Goal: Check status: Check status

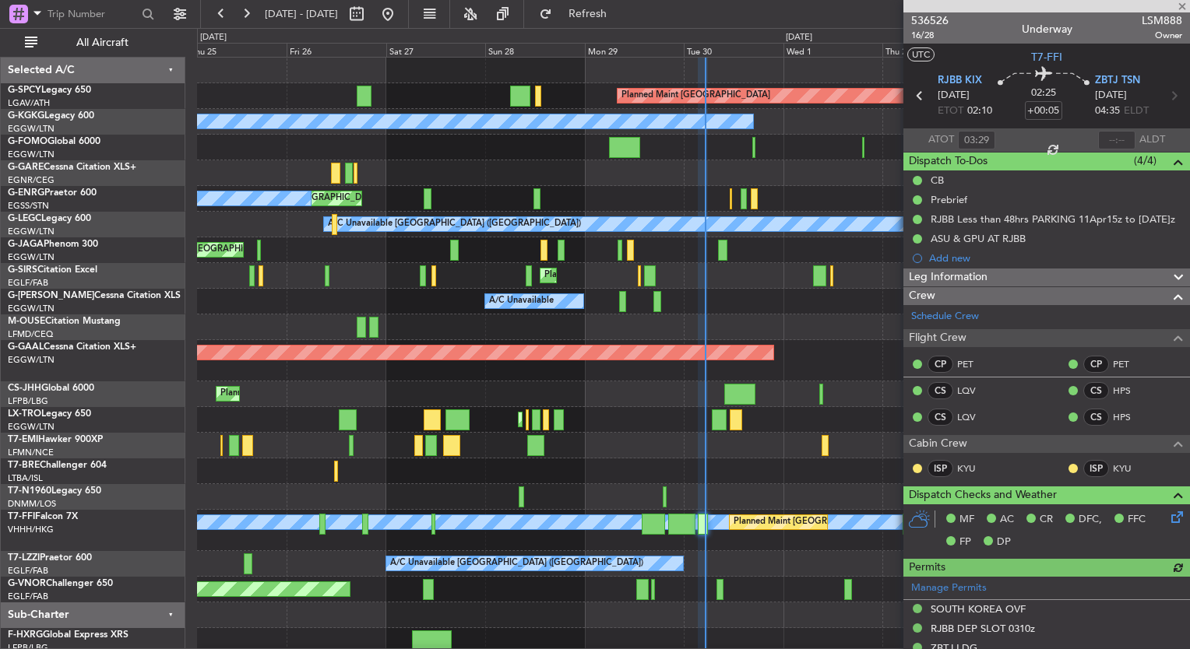
scroll to position [471, 0]
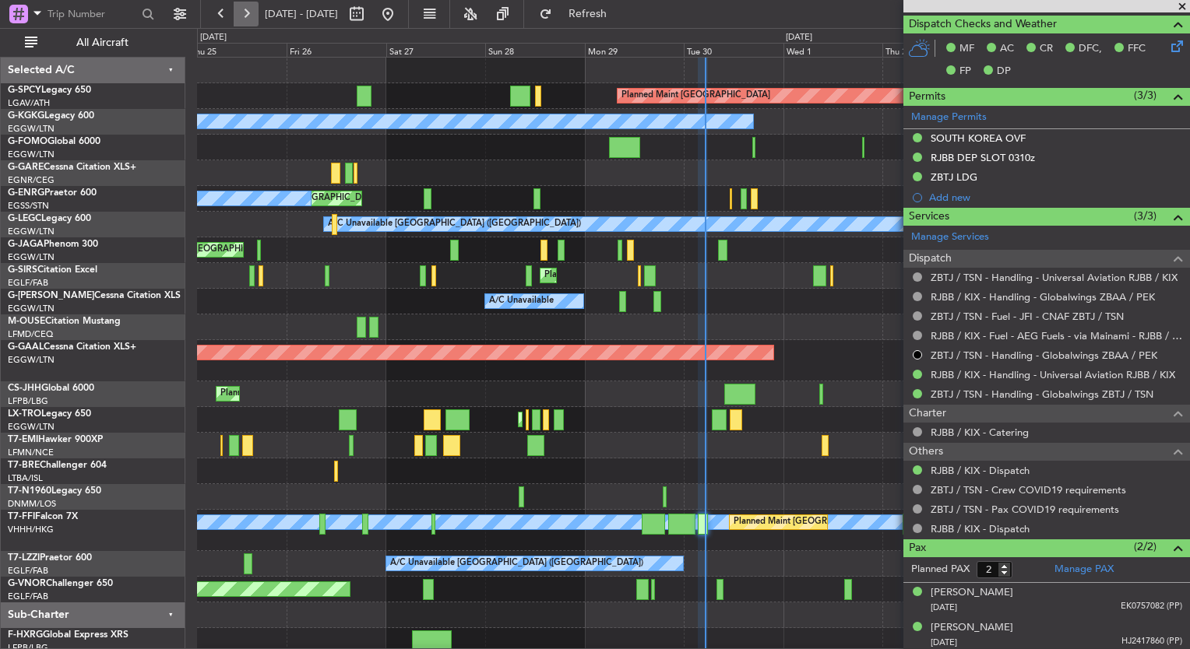
click at [241, 20] on button at bounding box center [246, 14] width 25 height 25
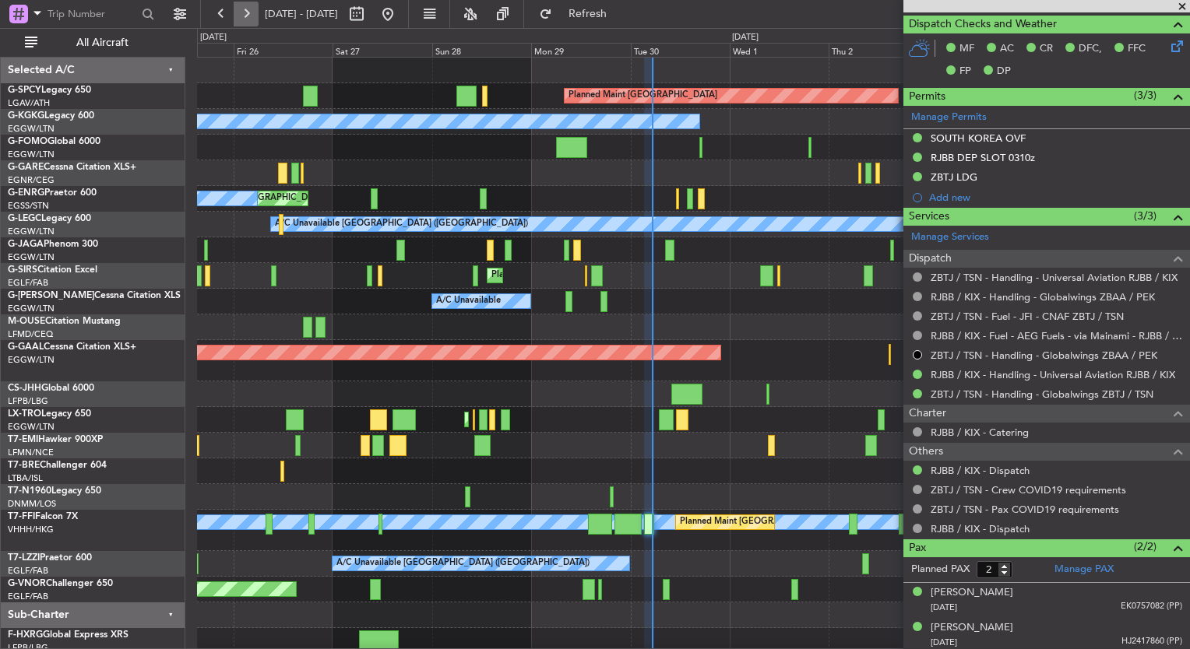
click at [241, 20] on button at bounding box center [246, 14] width 25 height 25
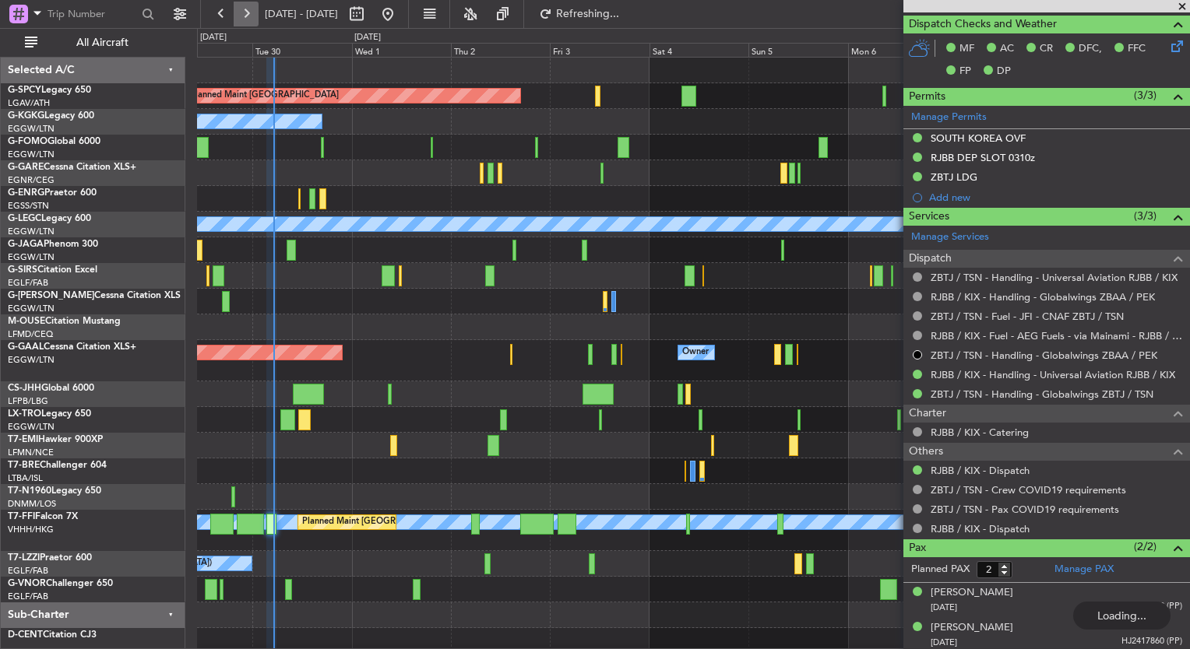
click at [241, 20] on button at bounding box center [246, 14] width 25 height 25
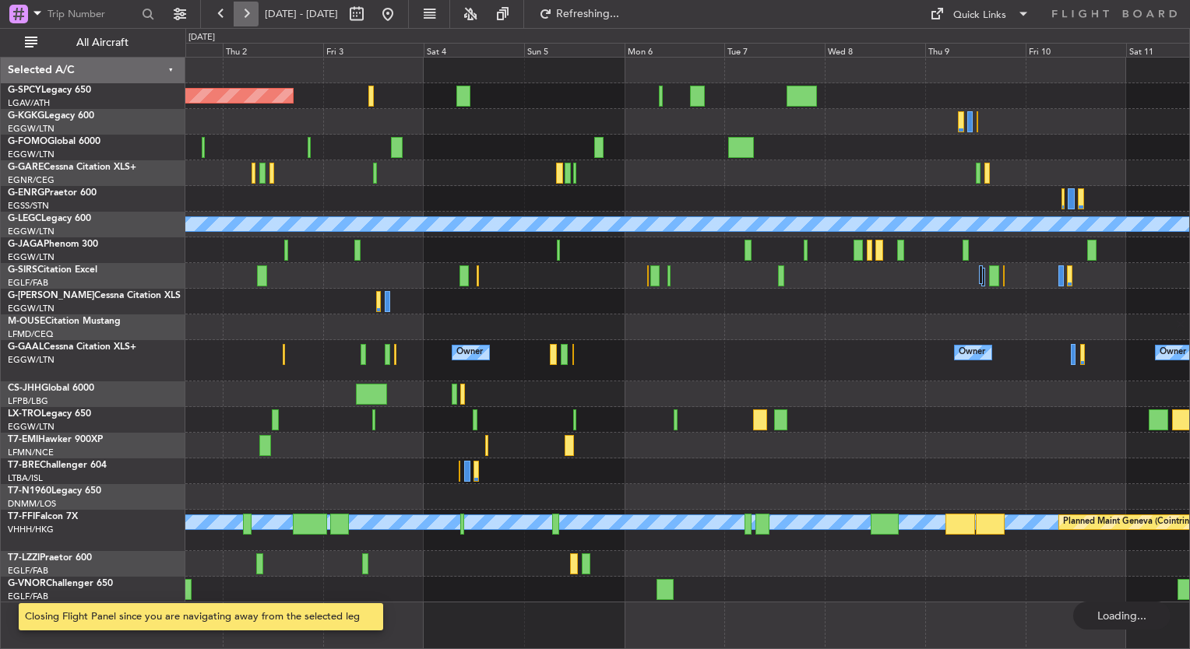
click at [241, 20] on button at bounding box center [246, 14] width 25 height 25
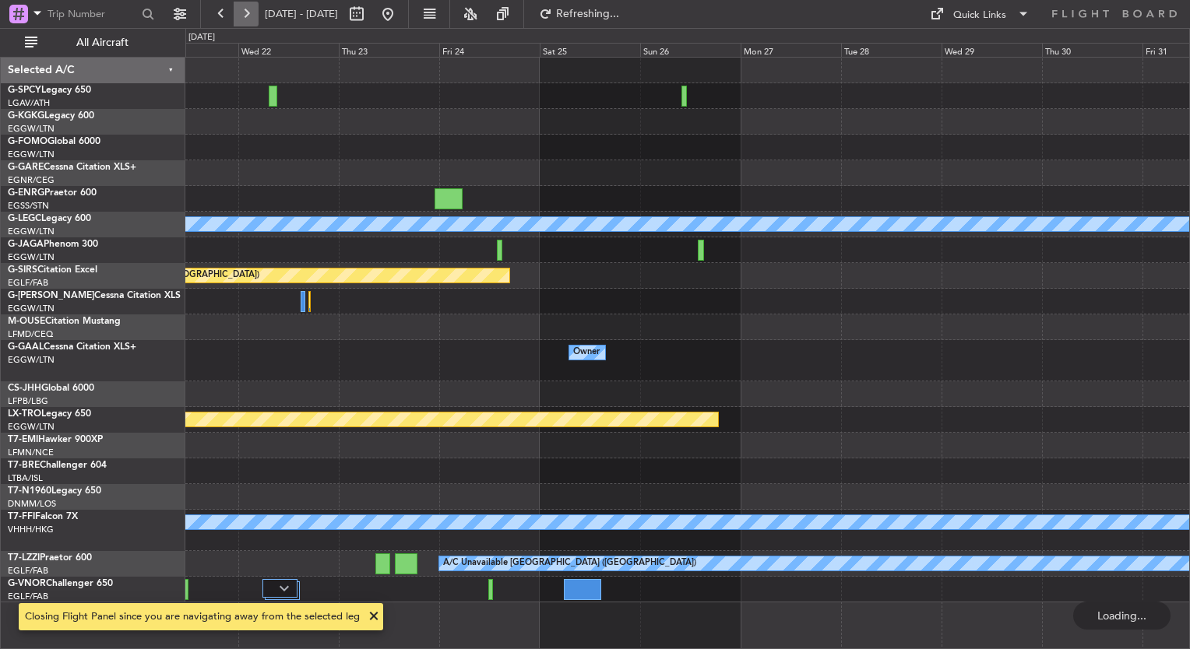
click at [241, 20] on button at bounding box center [246, 14] width 25 height 25
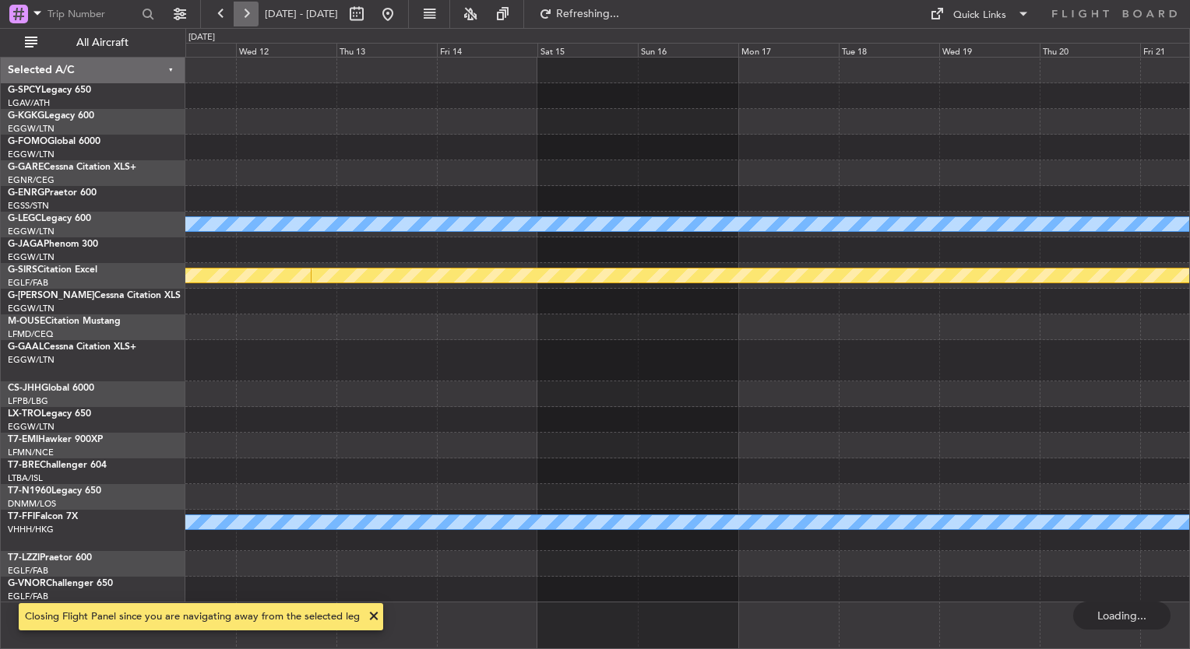
click at [241, 20] on button at bounding box center [246, 14] width 25 height 25
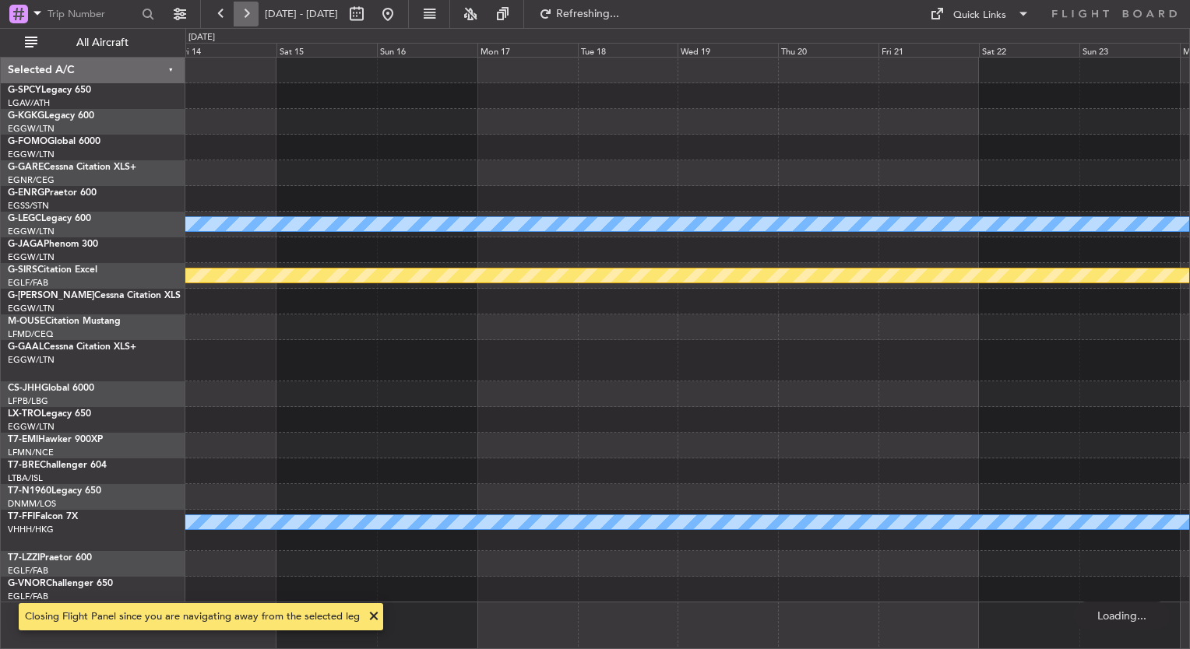
click at [241, 20] on button at bounding box center [246, 14] width 25 height 25
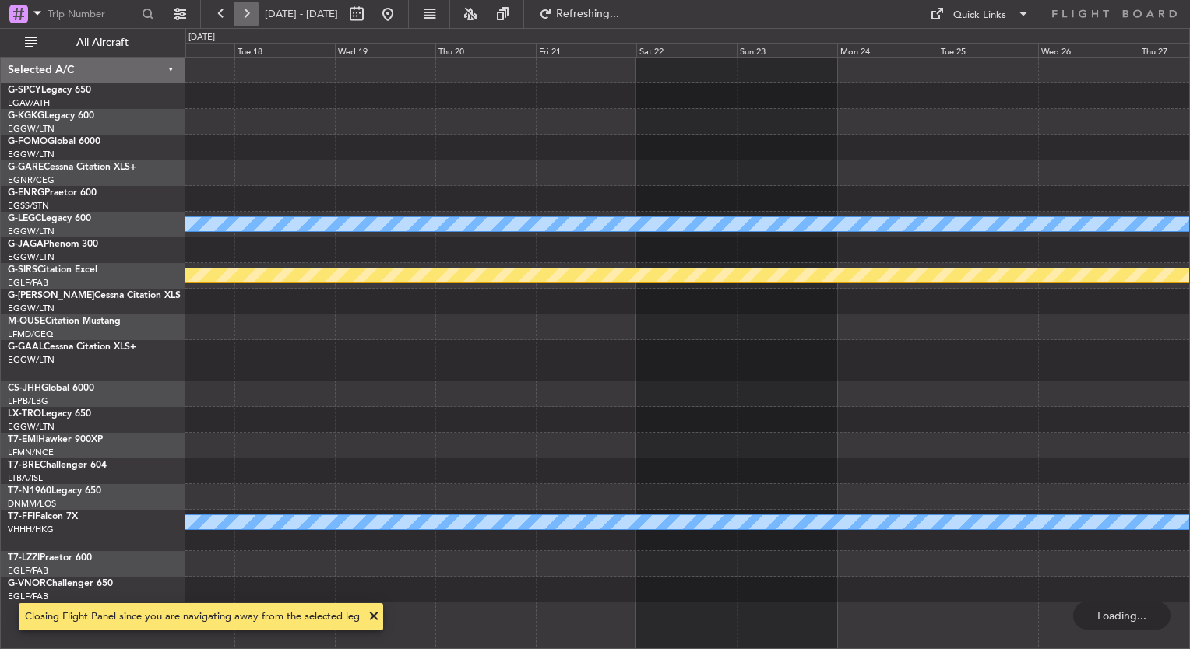
click at [241, 20] on button at bounding box center [246, 14] width 25 height 25
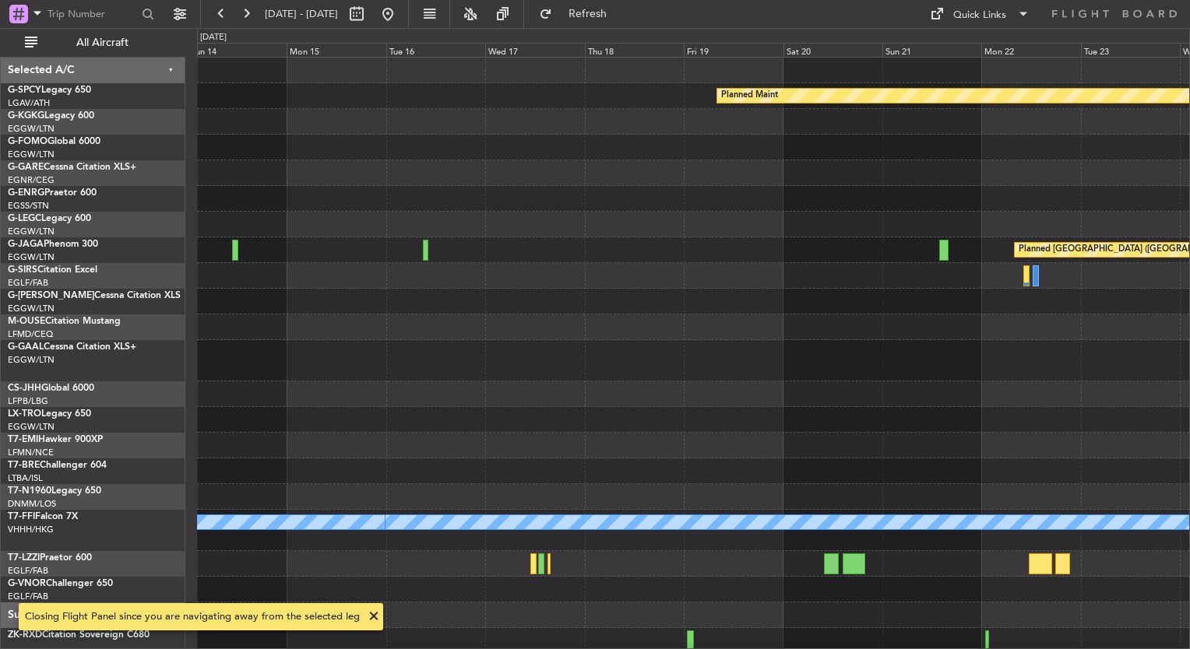
scroll to position [3, 0]
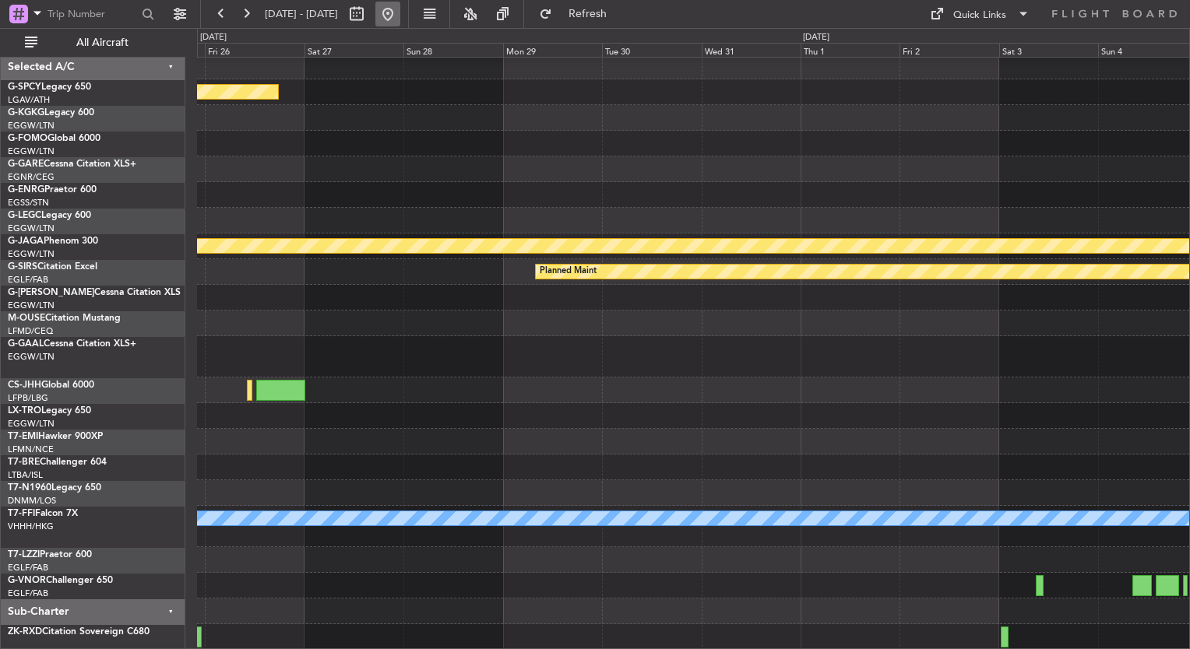
click at [400, 9] on button at bounding box center [387, 14] width 25 height 25
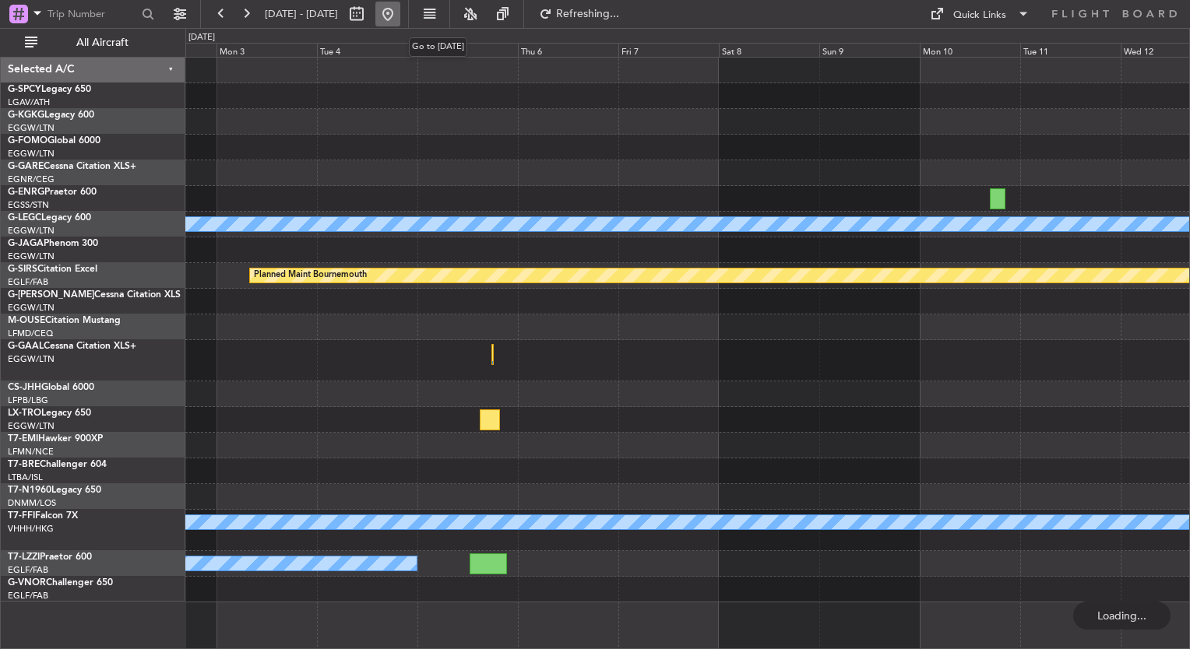
scroll to position [0, 0]
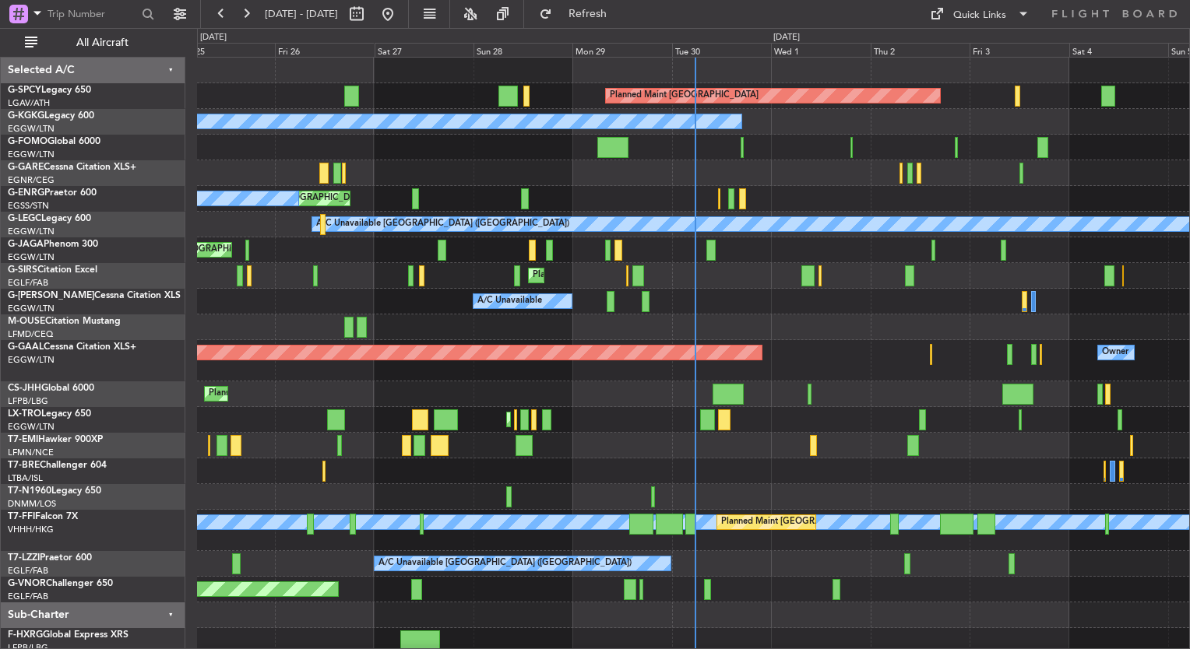
click at [176, 333] on div "Planned Maint [GEOGRAPHIC_DATA] A/C Unavailable [GEOGRAPHIC_DATA] (Ataturk) Pla…" at bounding box center [595, 338] width 1190 height 621
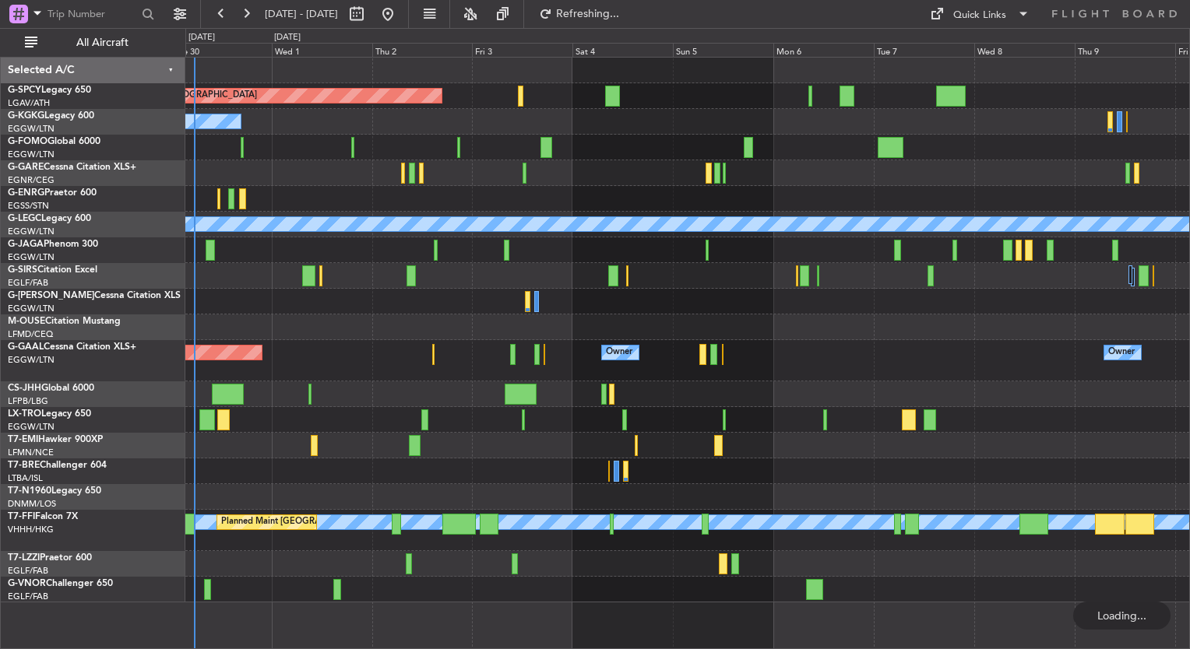
click at [574, 371] on div "Owner Planned [GEOGRAPHIC_DATA] Owner Owner" at bounding box center [687, 360] width 1004 height 41
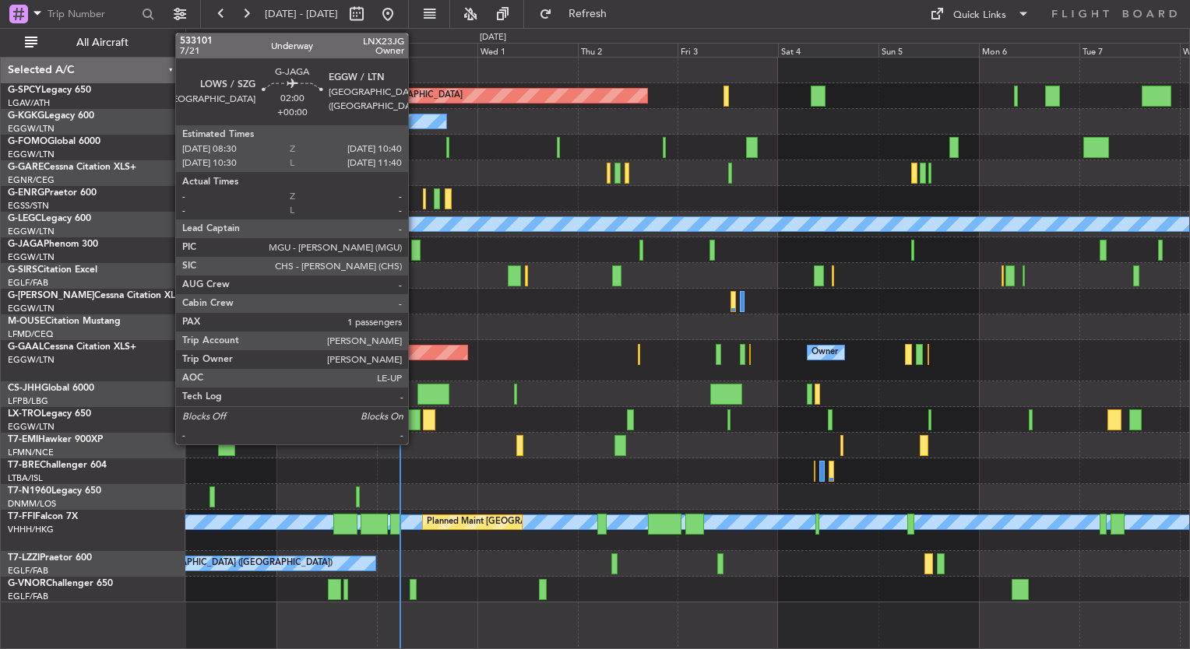
click at [415, 251] on div at bounding box center [415, 250] width 9 height 21
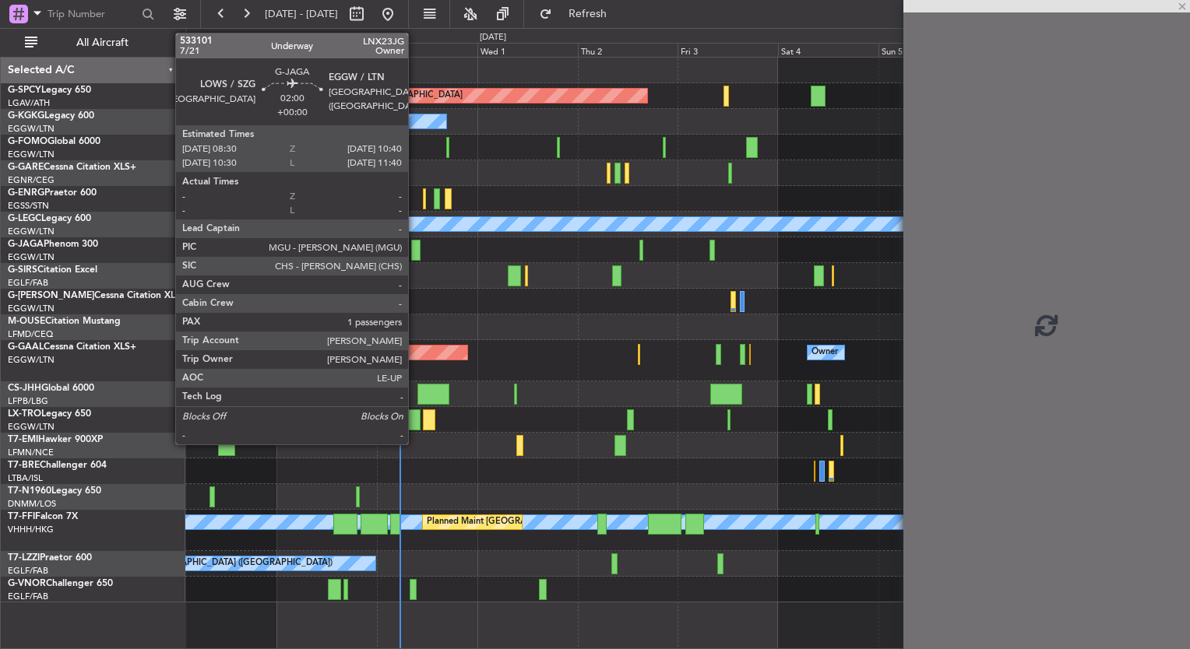
click at [415, 259] on div at bounding box center [415, 250] width 9 height 21
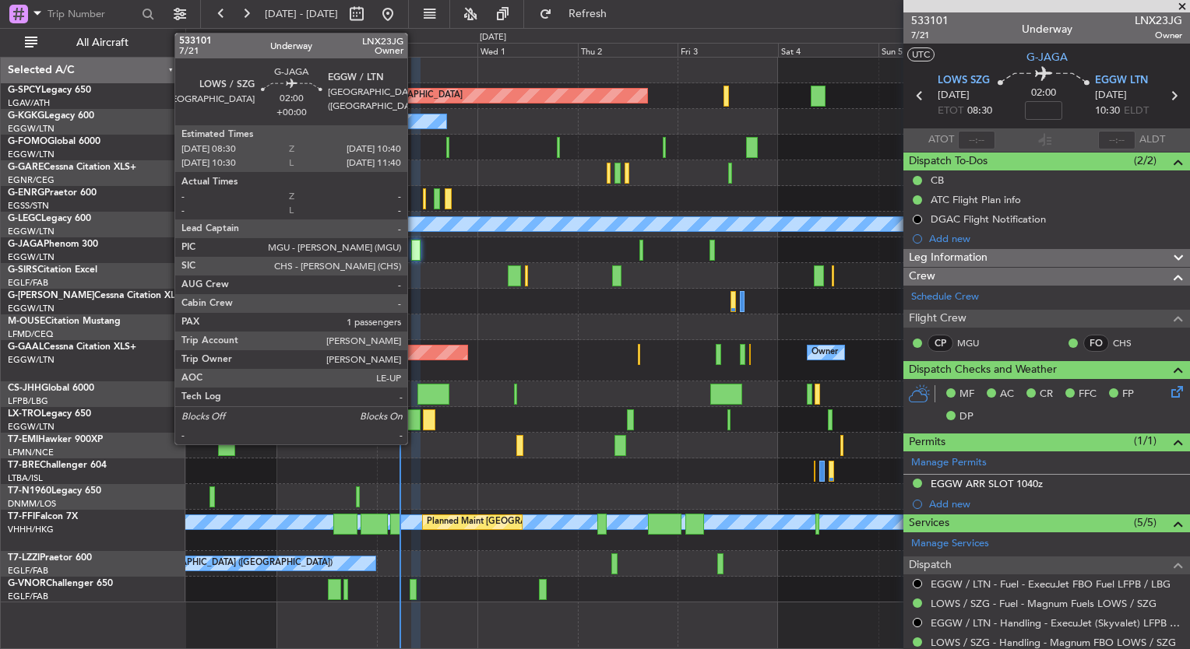
click at [414, 251] on div at bounding box center [415, 250] width 9 height 21
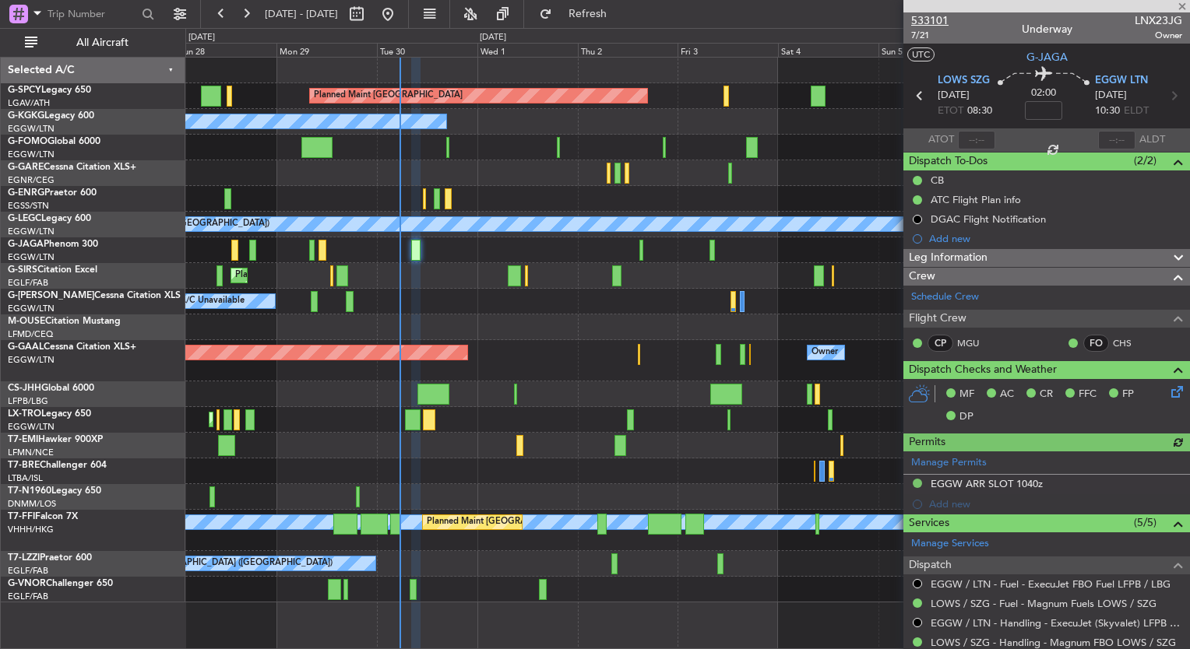
click at [938, 22] on span "533101" at bounding box center [929, 20] width 37 height 16
click at [615, 11] on span "Refresh" at bounding box center [587, 14] width 65 height 11
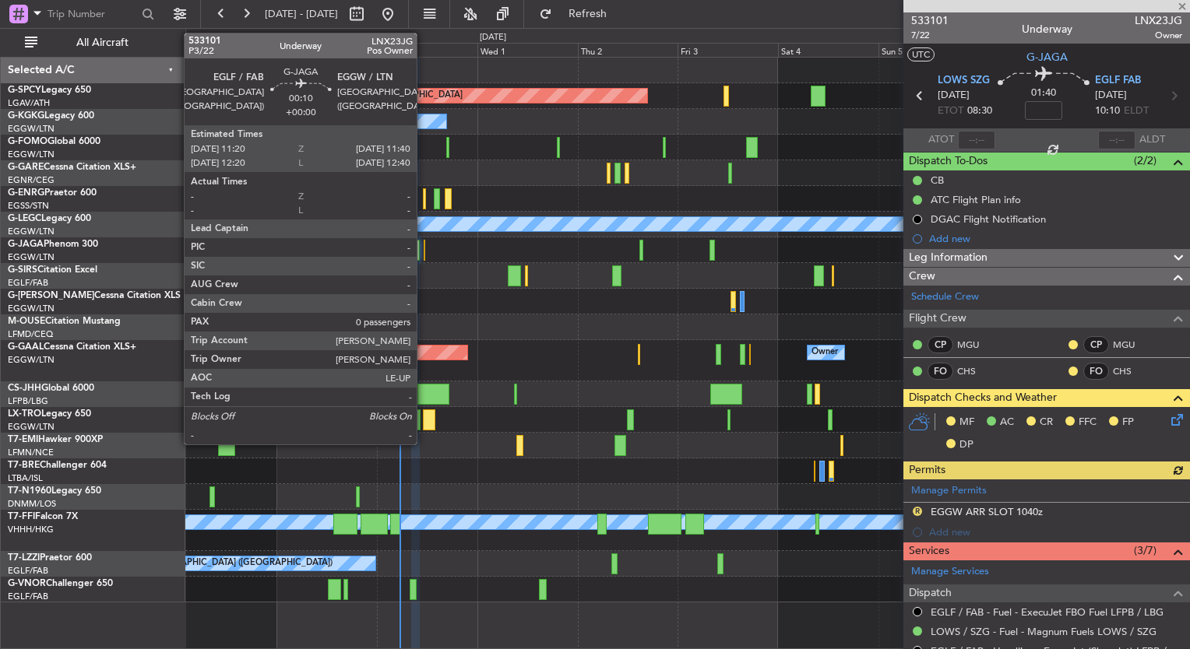
click at [424, 253] on div at bounding box center [425, 250] width 2 height 21
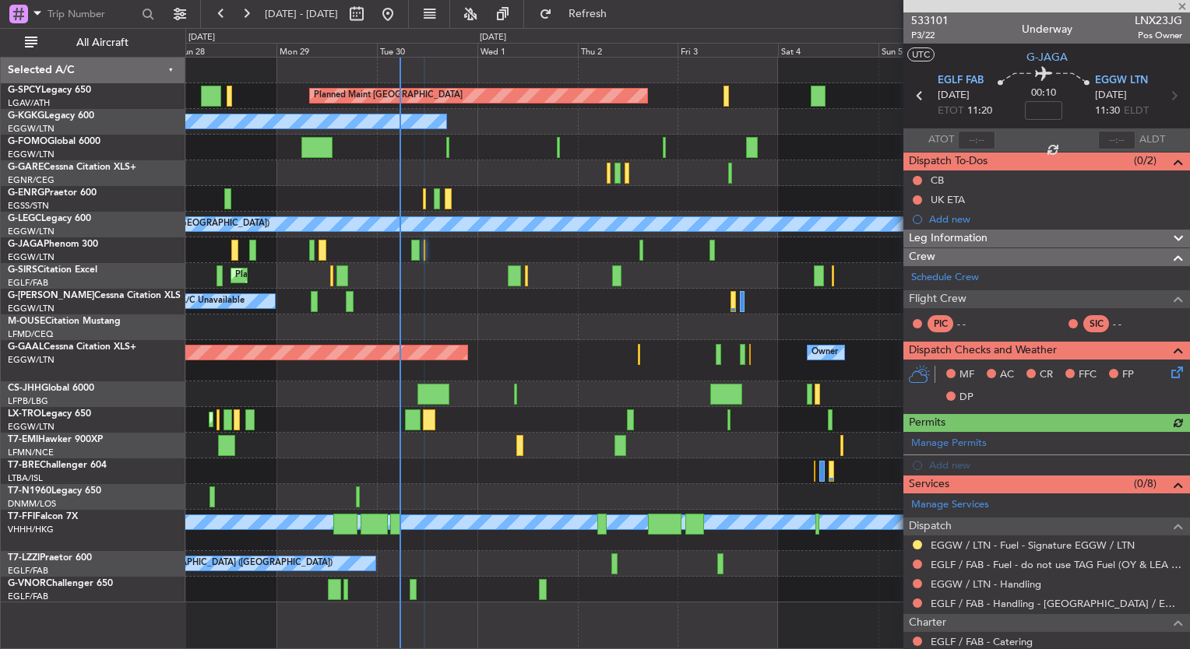
scroll to position [140, 0]
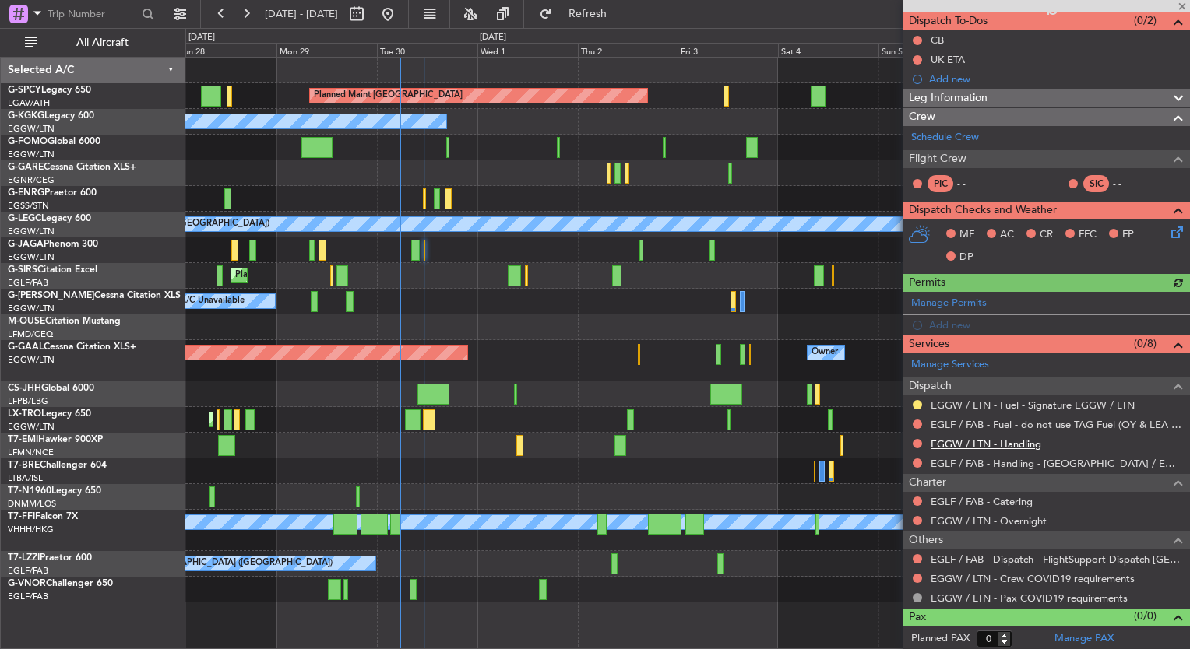
click at [993, 444] on link "EGGW / LTN - Handling" at bounding box center [986, 444] width 111 height 13
click at [621, 19] on span "Refresh" at bounding box center [587, 14] width 65 height 11
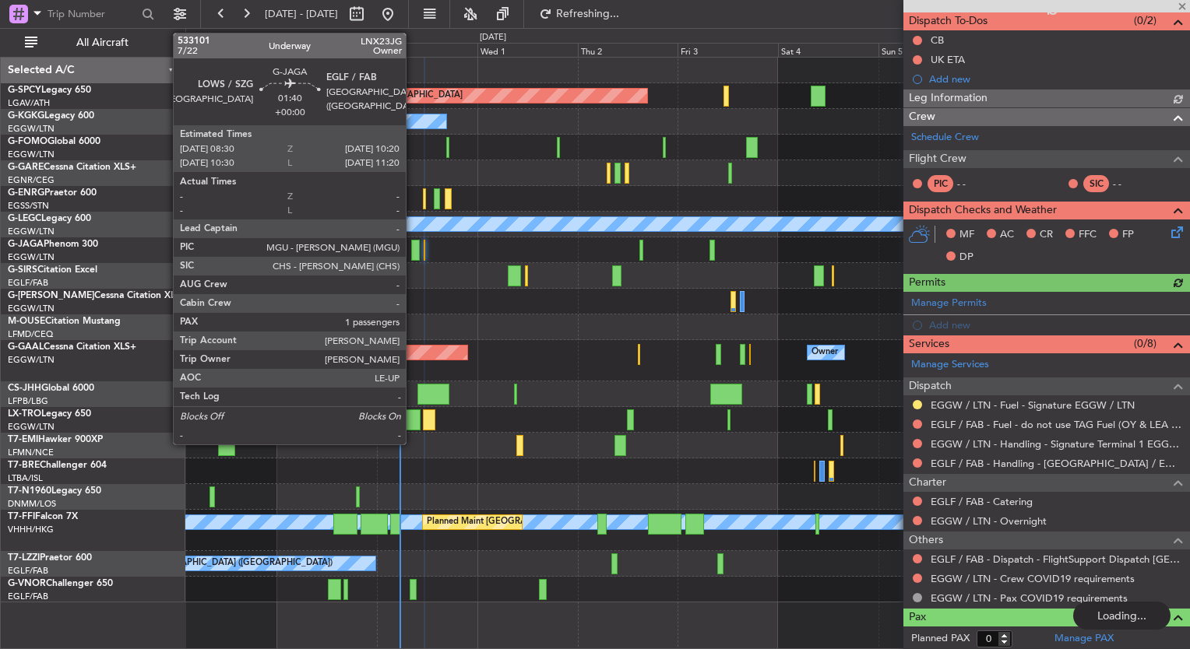
click at [413, 254] on div at bounding box center [415, 250] width 8 height 21
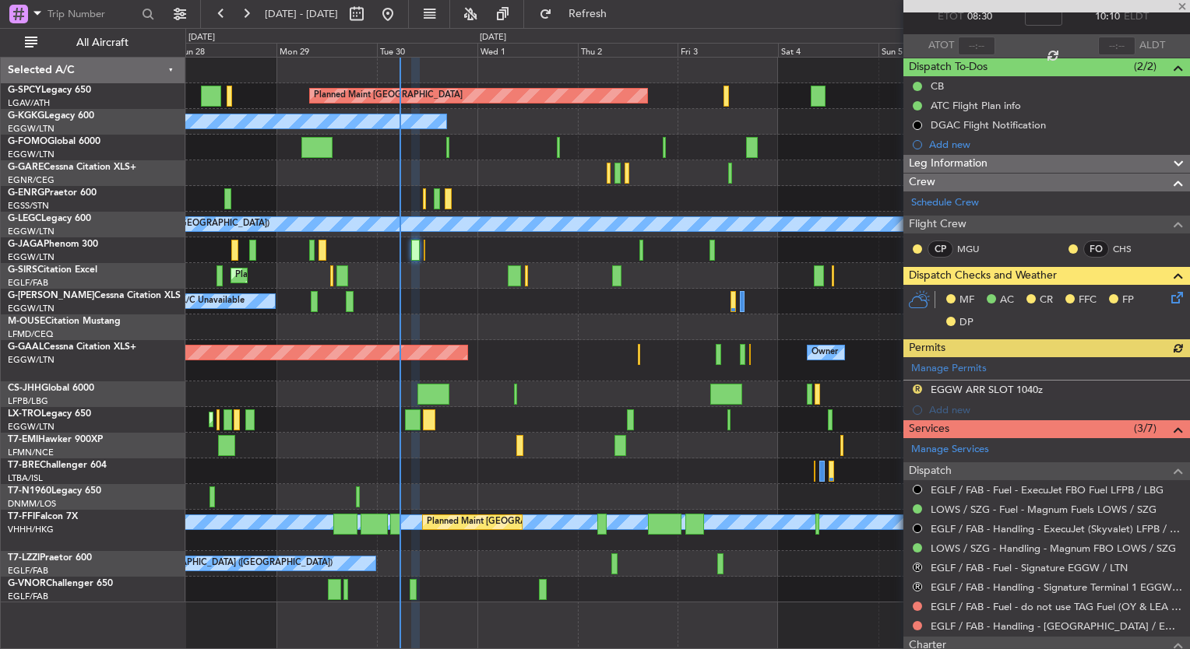
scroll to position [0, 0]
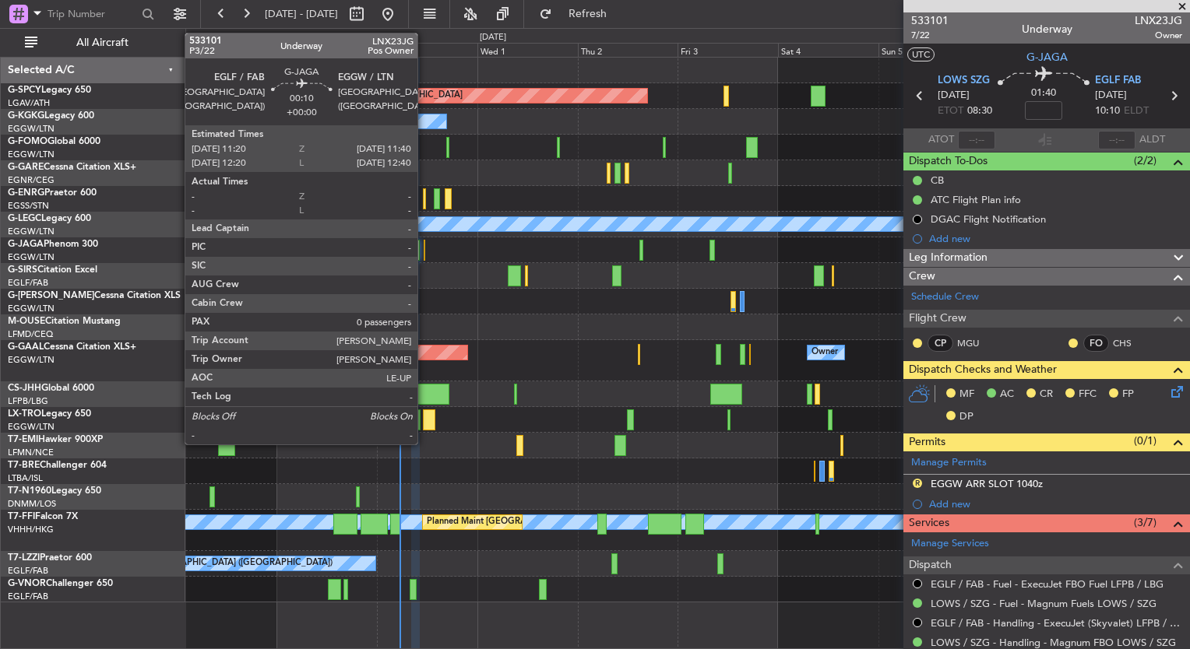
click at [425, 250] on div at bounding box center [687, 251] width 1004 height 26
click at [424, 250] on div at bounding box center [425, 250] width 2 height 21
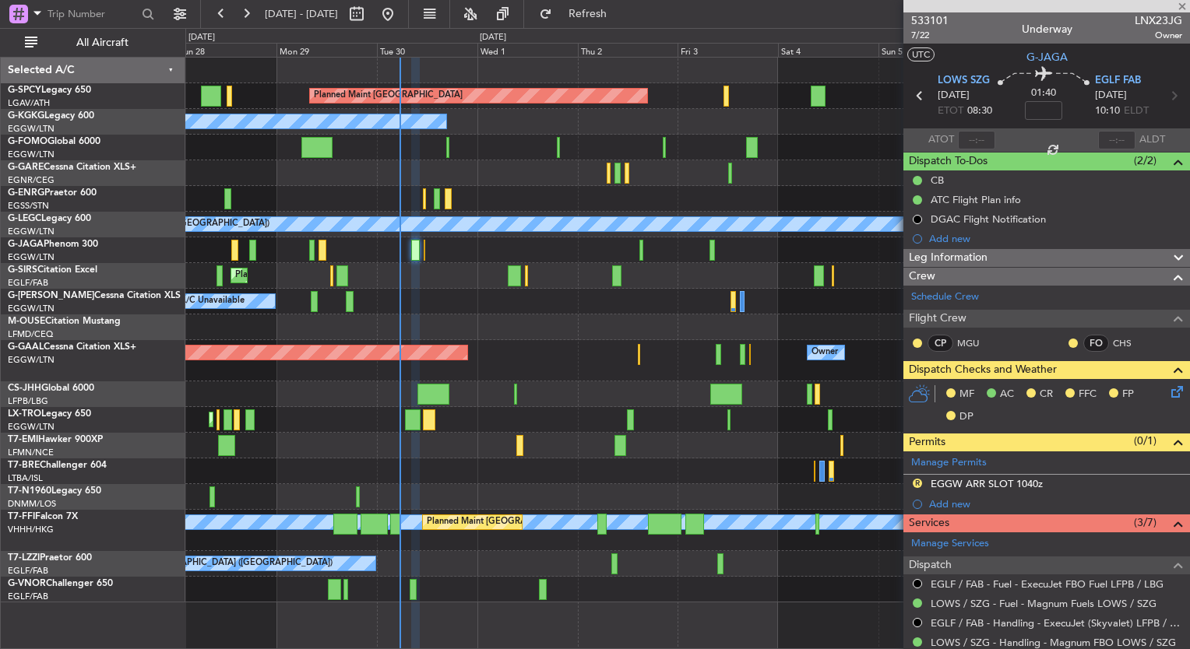
type input "0"
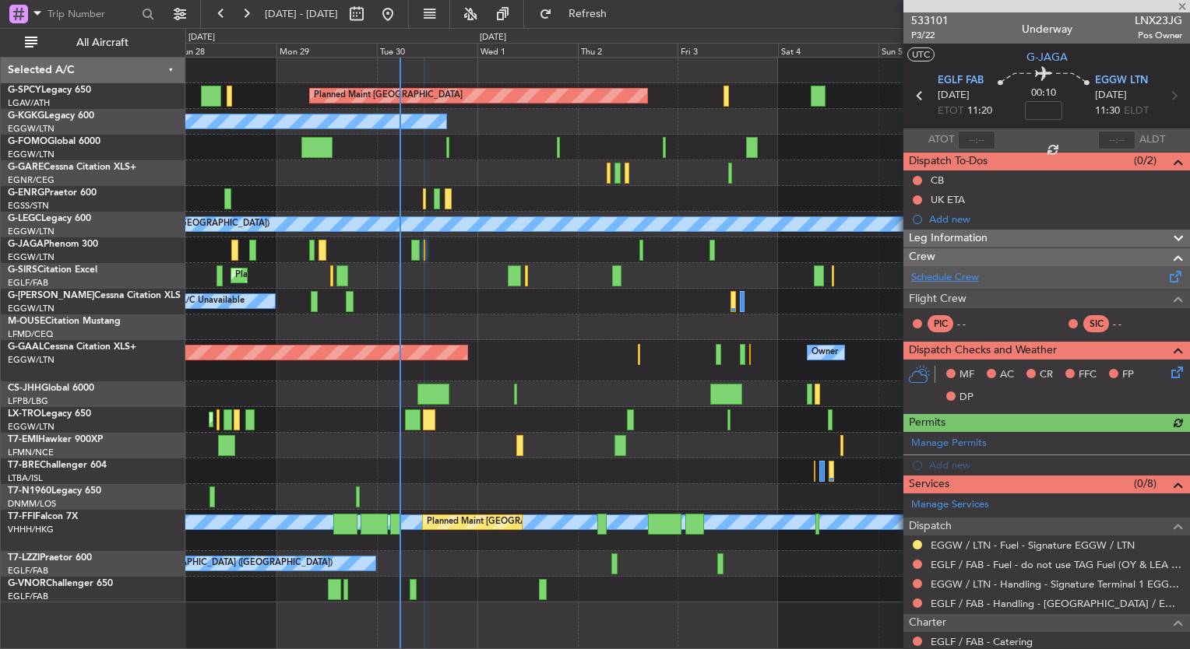
click at [927, 282] on link "Schedule Crew" at bounding box center [945, 278] width 68 height 16
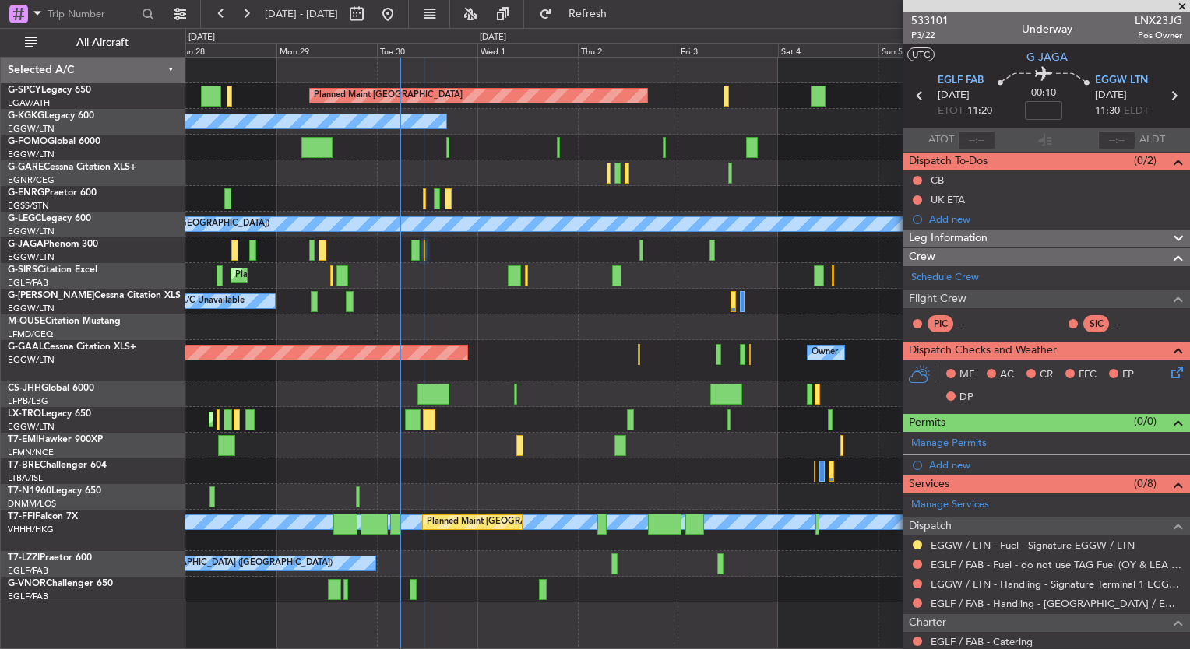
click at [613, 30] on div "0 0 Sun 28 Mon 29 Tue 30 Wed 1 Thu 2 [DATE] Sat 4 Sun 5 Mon 6 Tue 7 [DATE]" at bounding box center [687, 43] width 1003 height 28
click at [611, 15] on span "Refresh" at bounding box center [587, 14] width 65 height 11
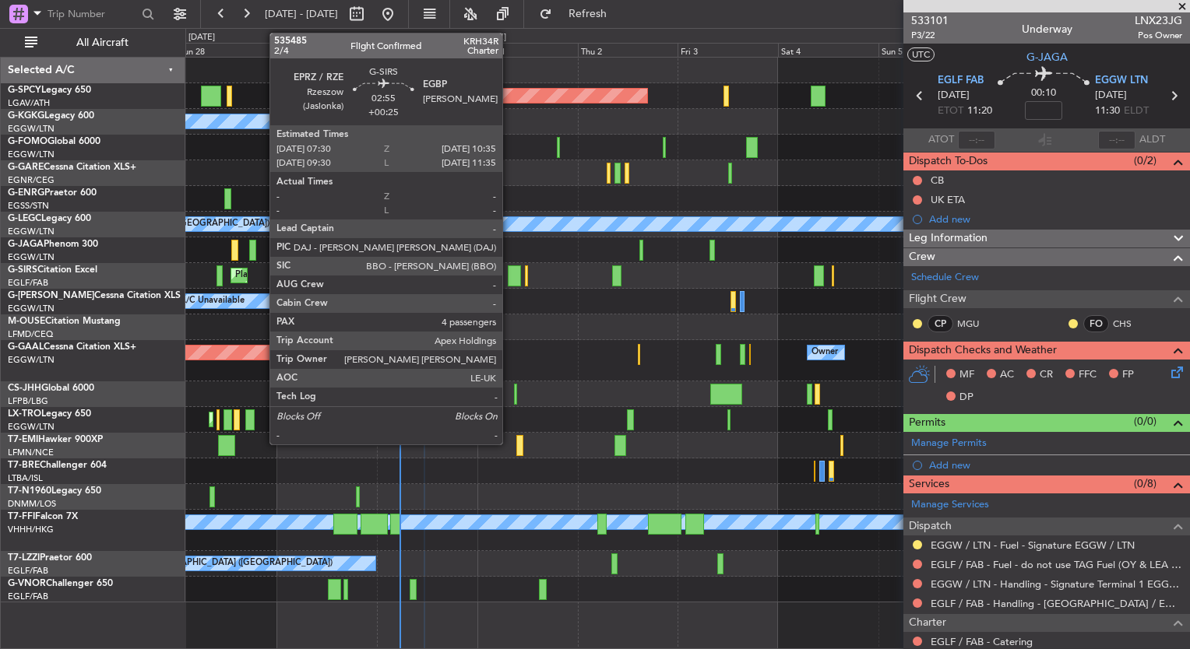
click at [509, 269] on div at bounding box center [514, 276] width 13 height 21
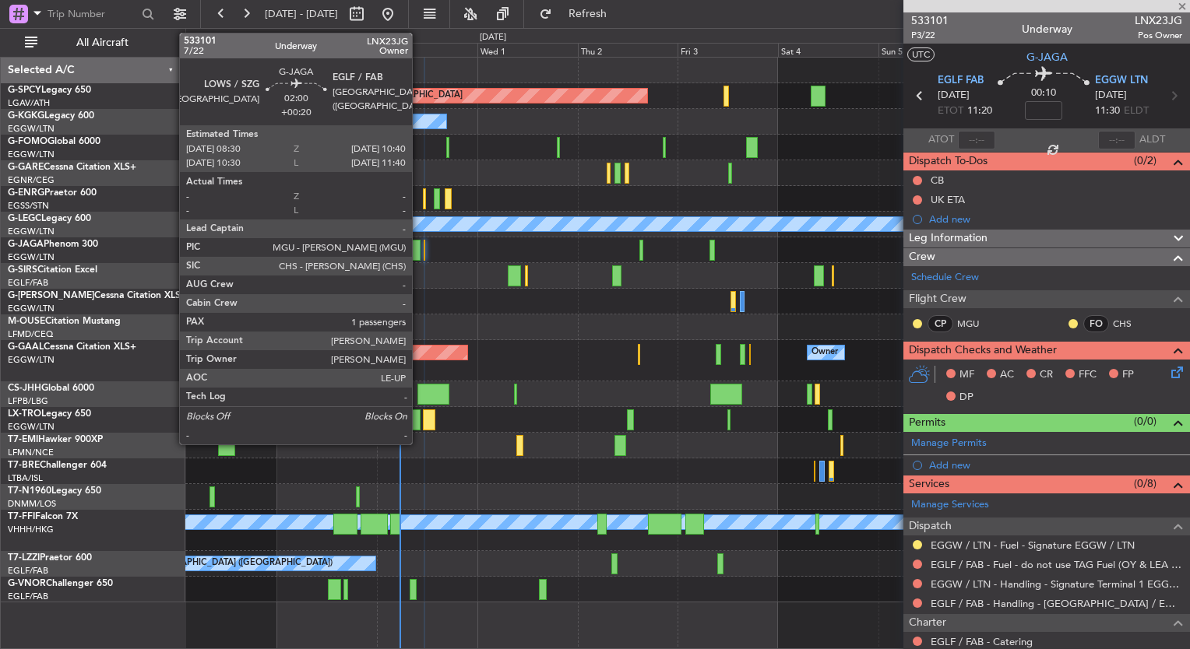
type input "+00:25"
type input "4"
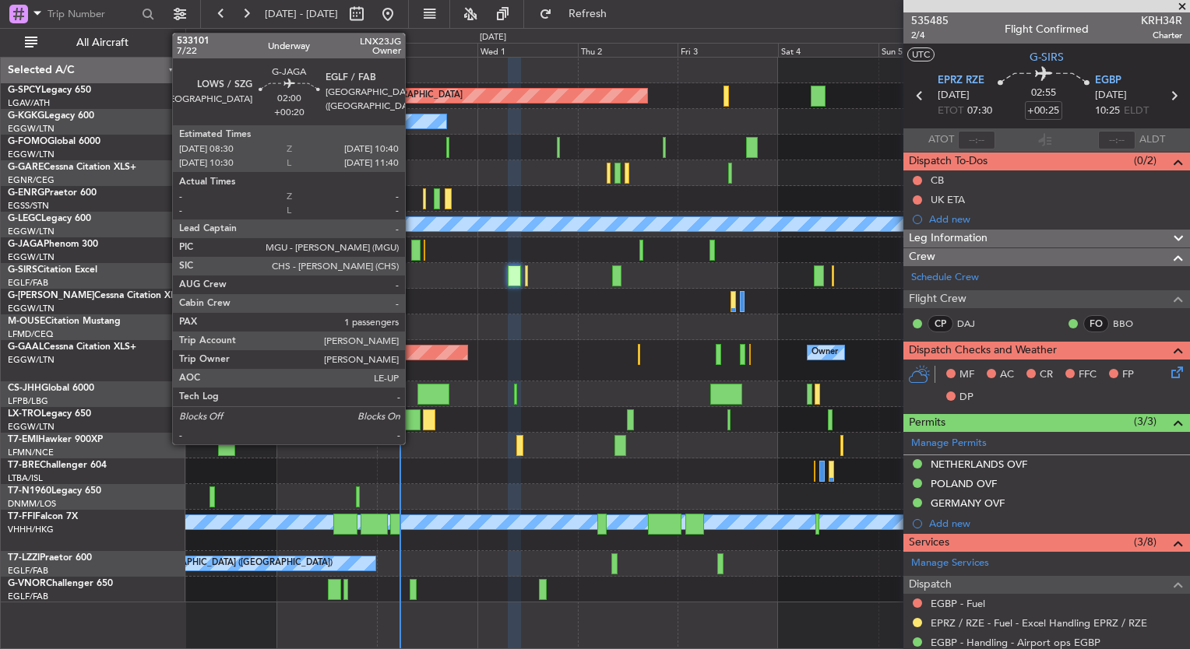
click at [412, 252] on div at bounding box center [415, 250] width 9 height 21
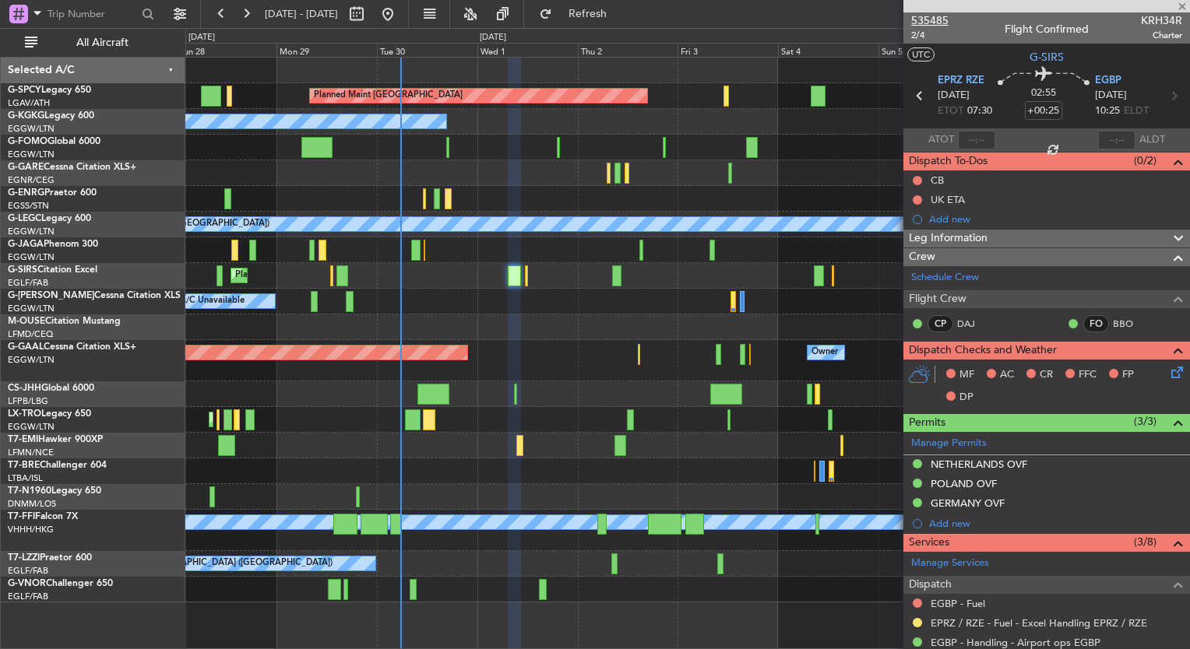
type input "+00:20"
type input "1"
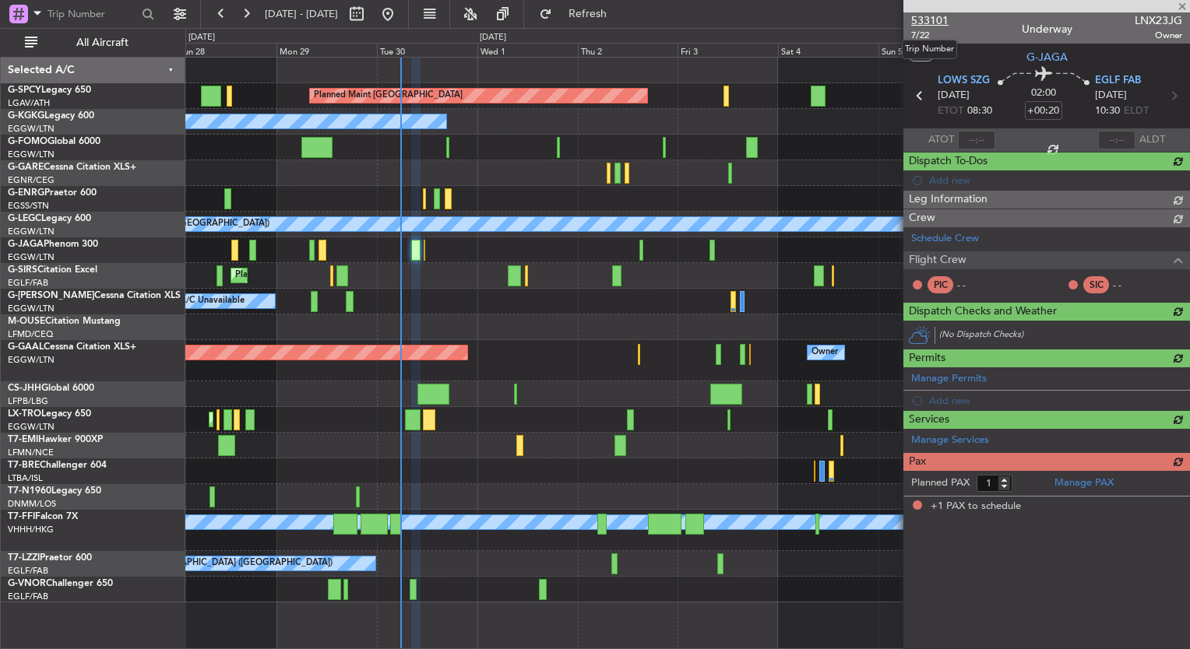
click at [938, 19] on span "533101" at bounding box center [929, 20] width 37 height 16
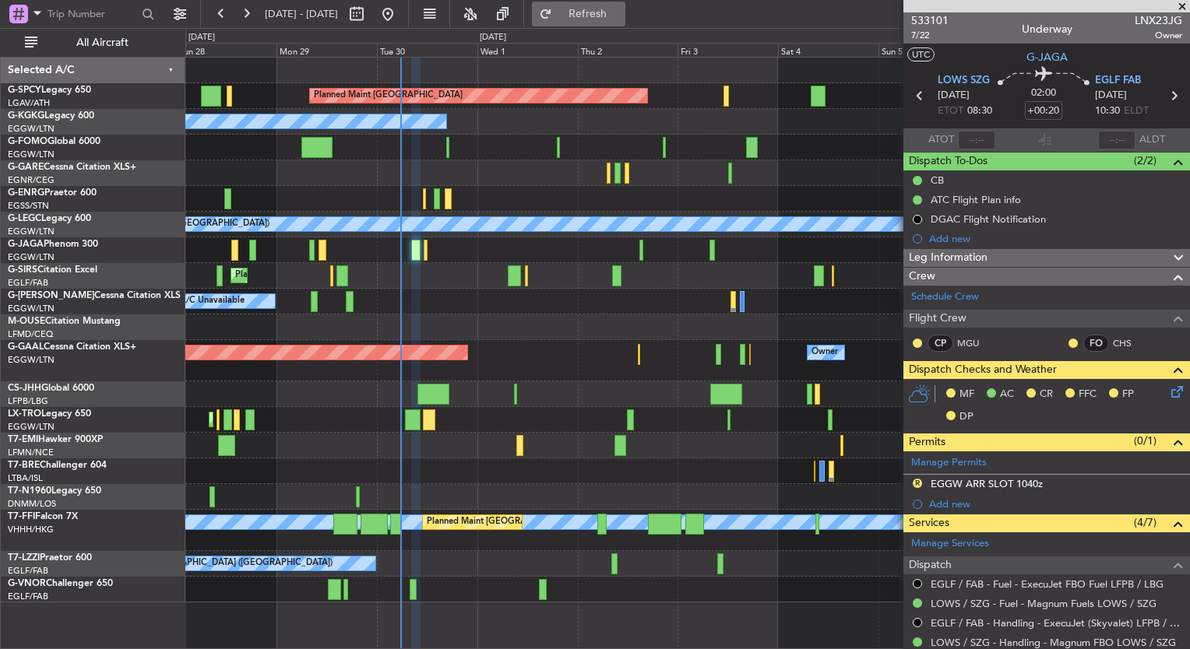
click at [621, 16] on span "Refresh" at bounding box center [587, 14] width 65 height 11
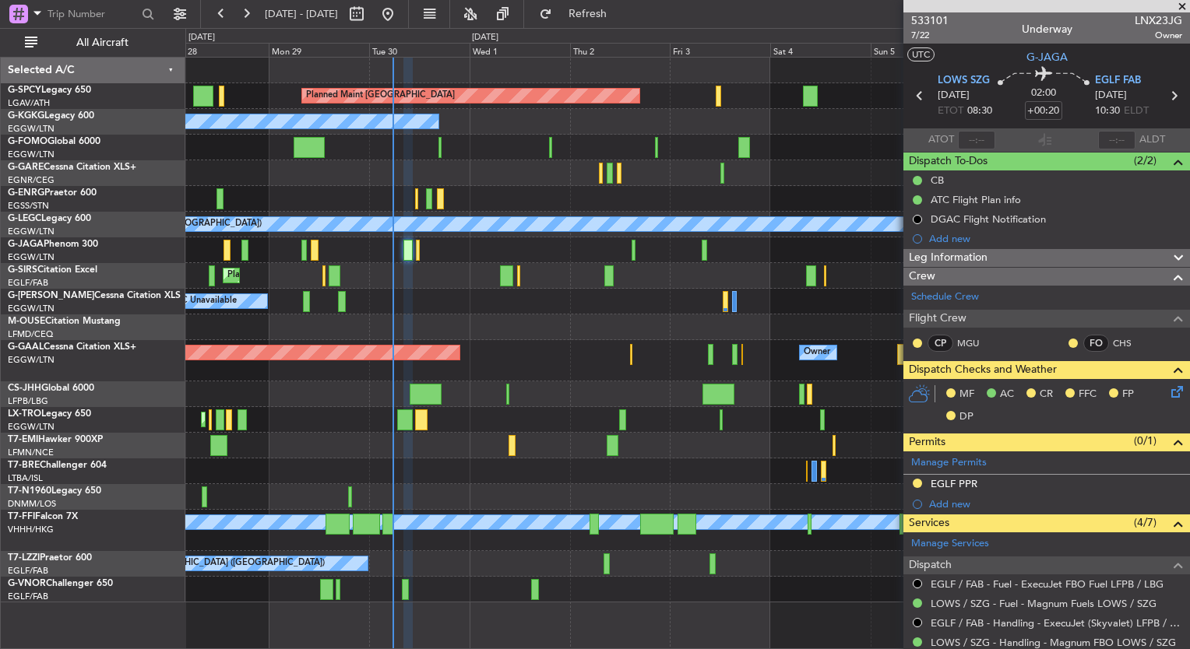
click at [494, 192] on div "A/C Unavailable Unplanned Maint [GEOGRAPHIC_DATA] ([GEOGRAPHIC_DATA])" at bounding box center [687, 199] width 1004 height 26
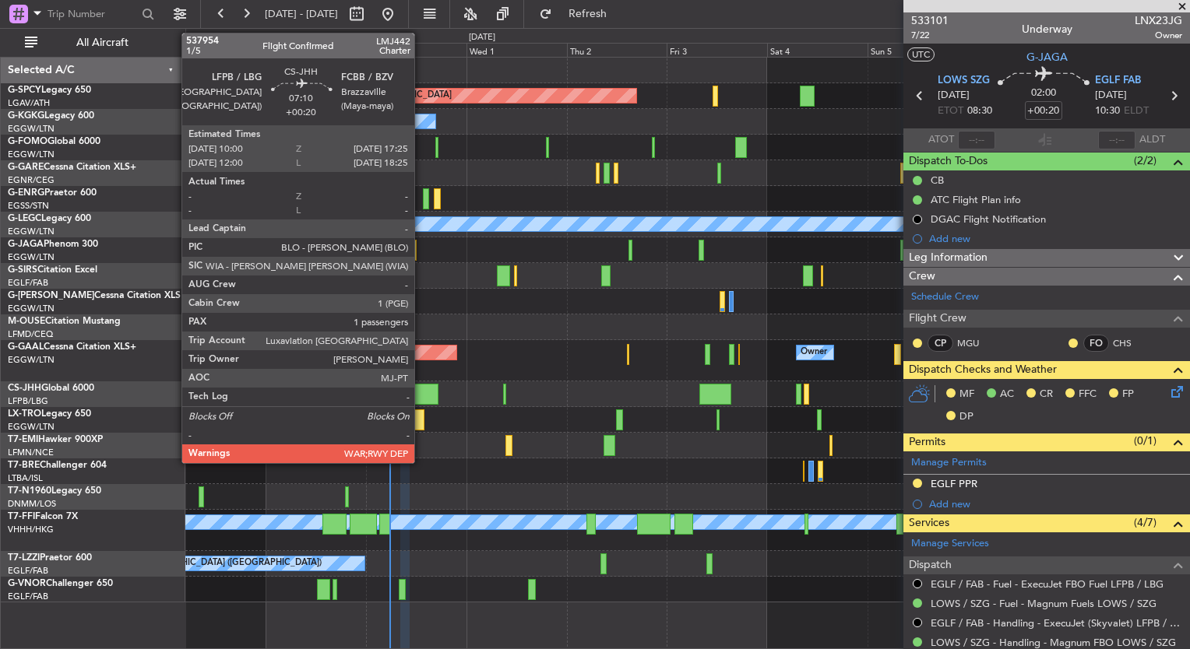
click at [421, 394] on div at bounding box center [421, 394] width 31 height 21
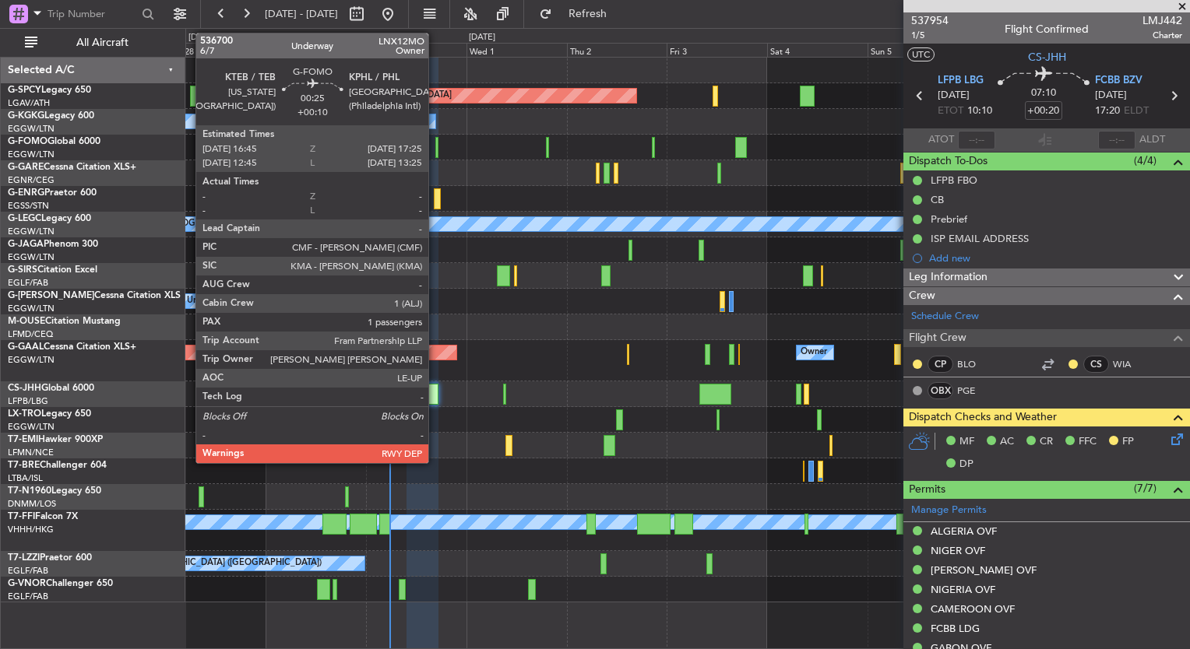
click at [435, 151] on div at bounding box center [436, 147] width 3 height 21
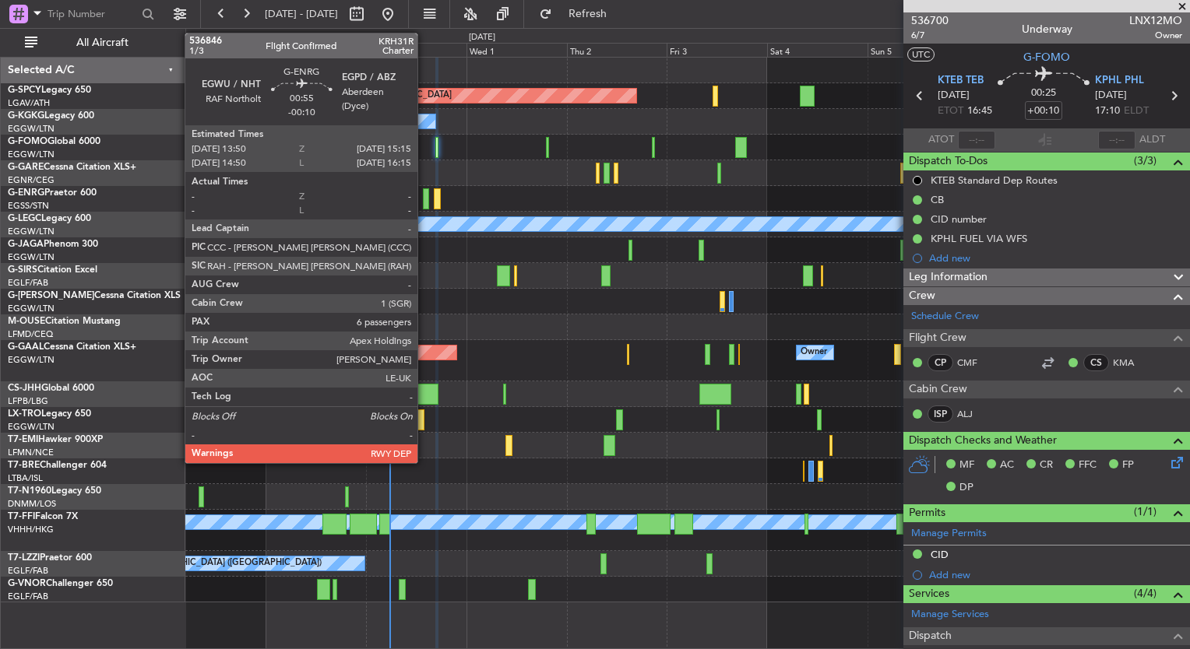
click at [428, 208] on div at bounding box center [426, 198] width 6 height 21
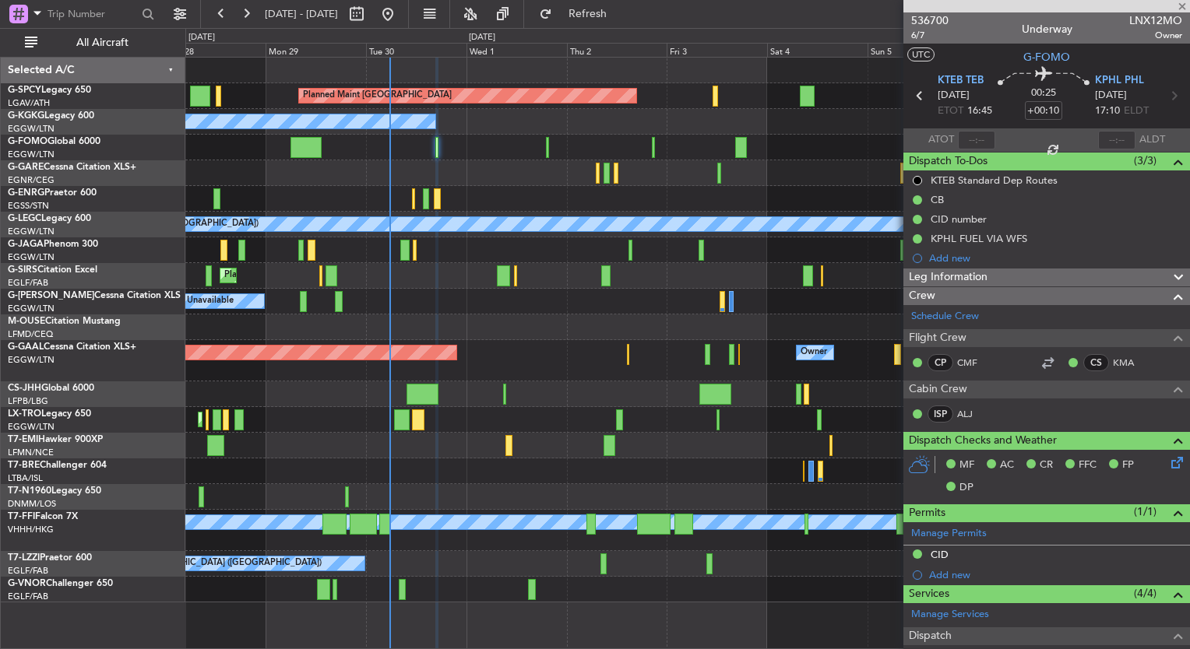
type input "-00:10"
type input "6"
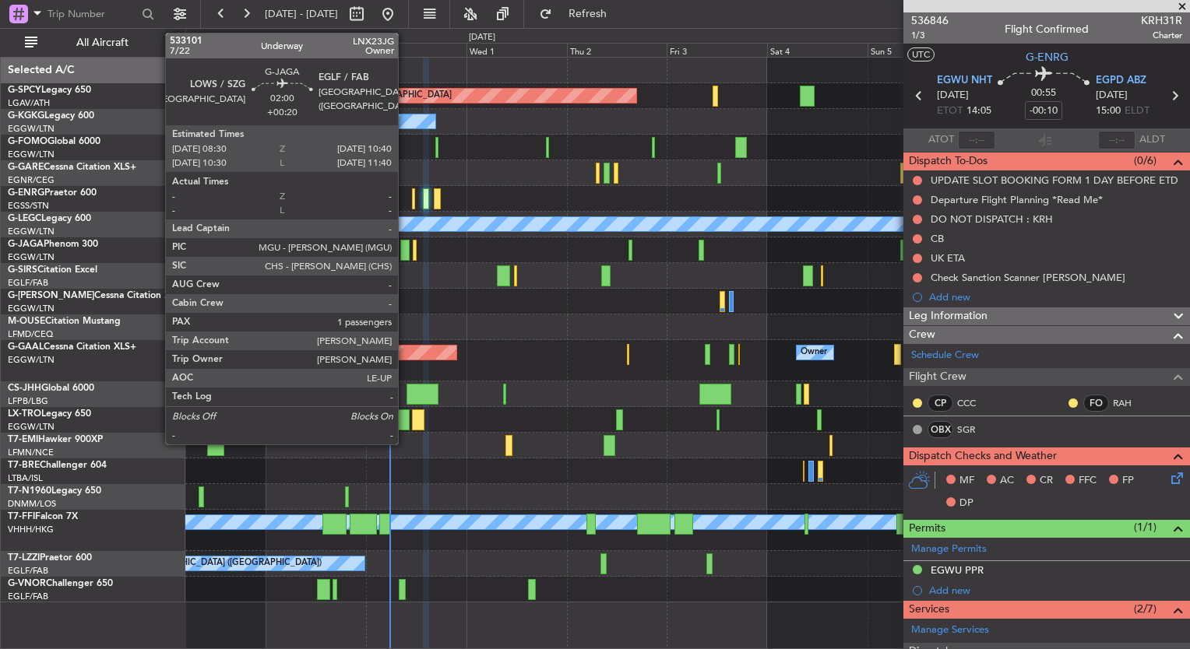
click at [405, 256] on div at bounding box center [404, 250] width 9 height 21
type input "+00:20"
type input "1"
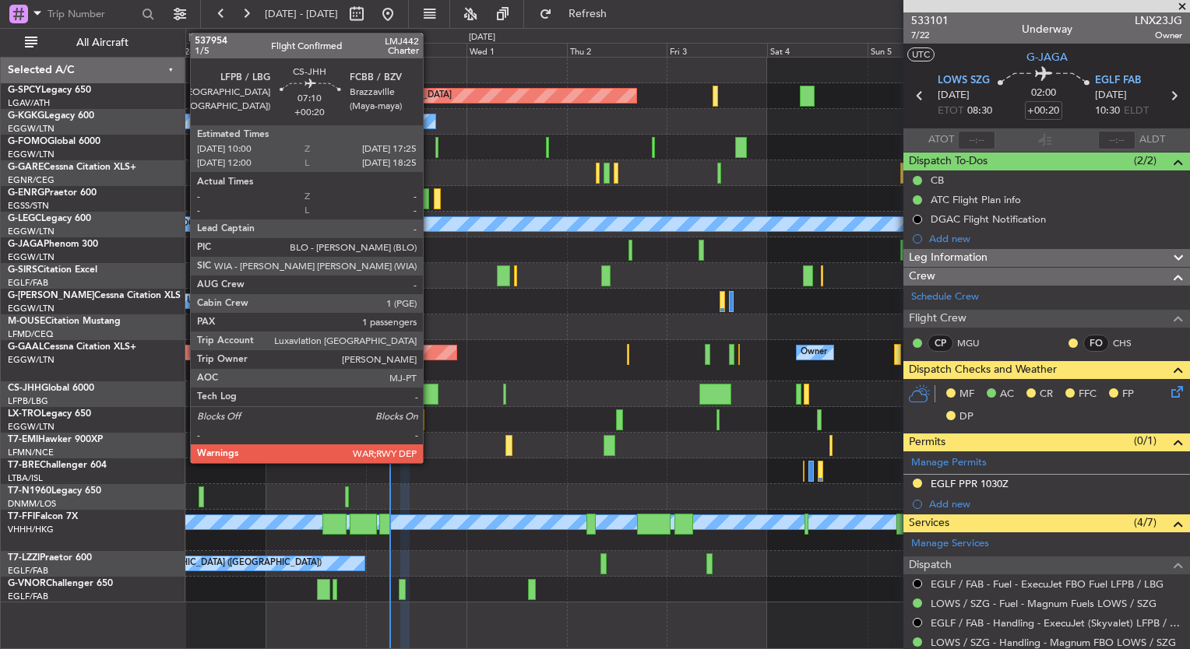
click at [430, 392] on div at bounding box center [421, 394] width 31 height 21
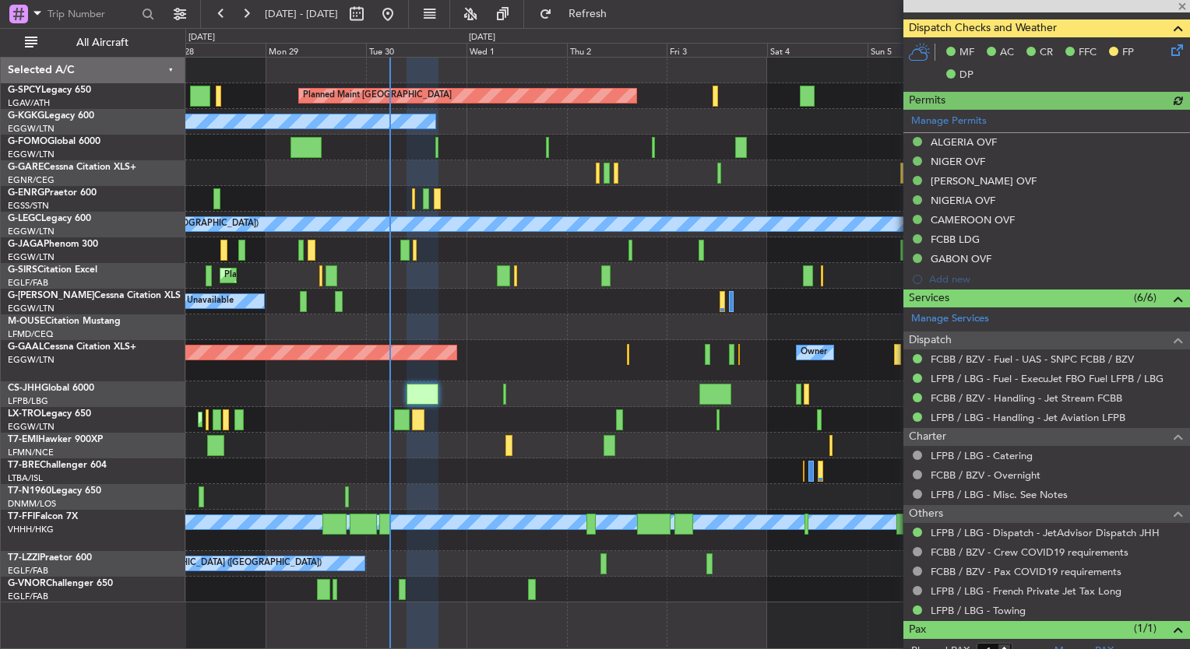
scroll to position [392, 0]
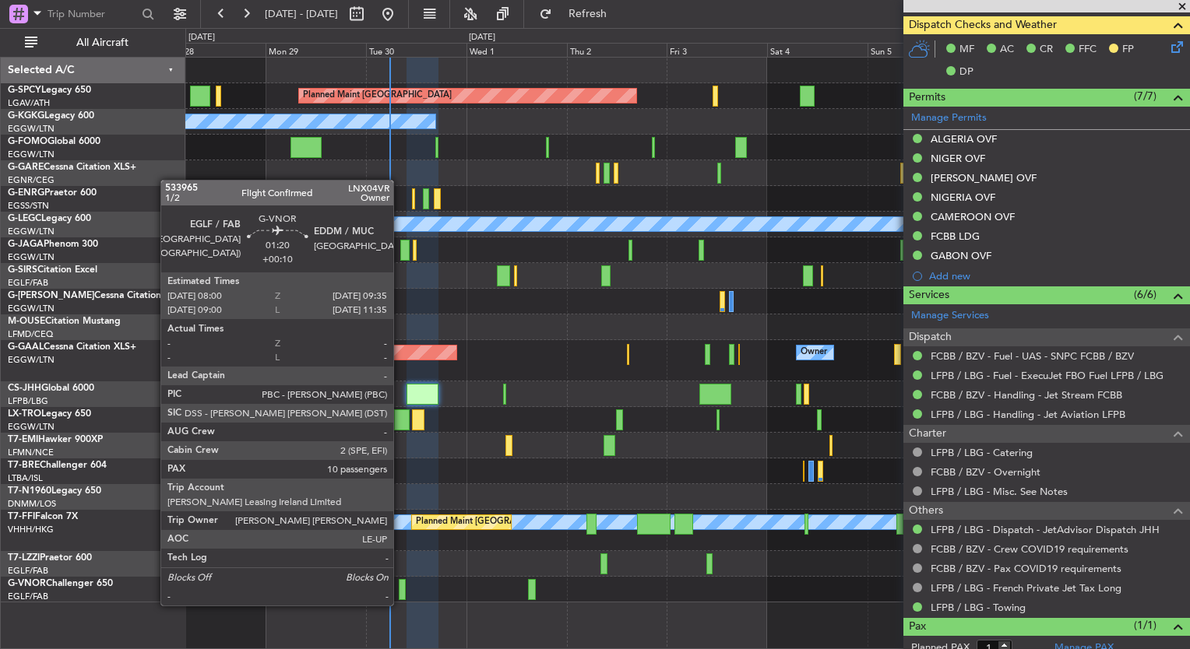
click at [400, 590] on div at bounding box center [402, 589] width 7 height 21
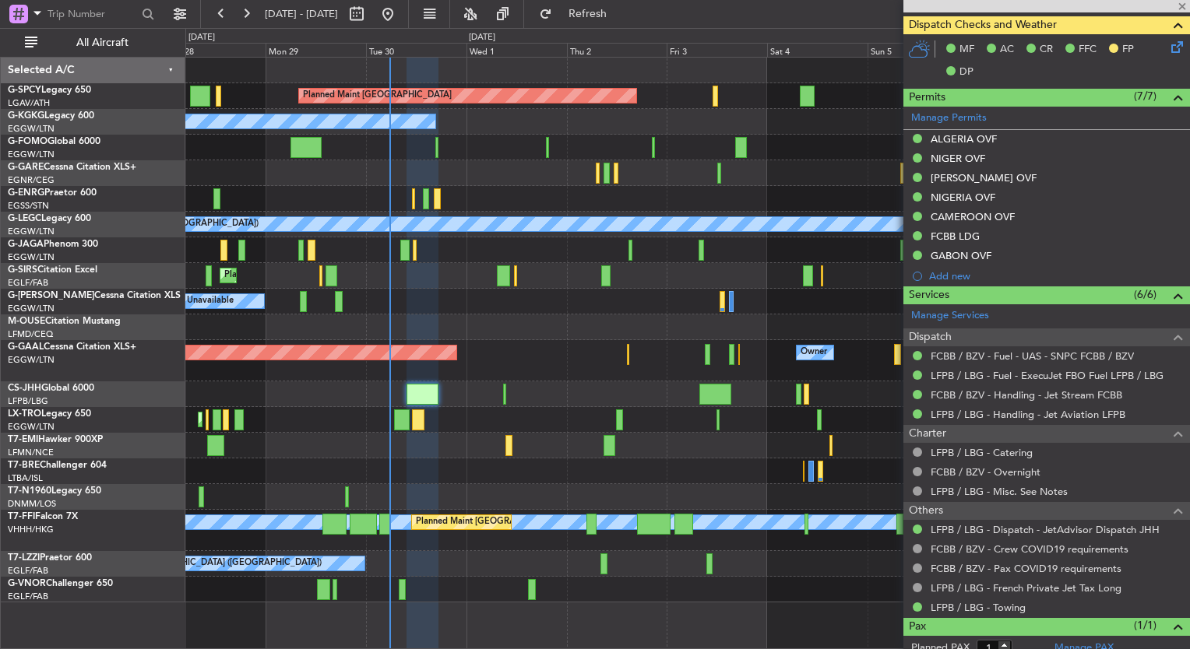
type input "+00:10"
type input "10"
